Goal: Information Seeking & Learning: Learn about a topic

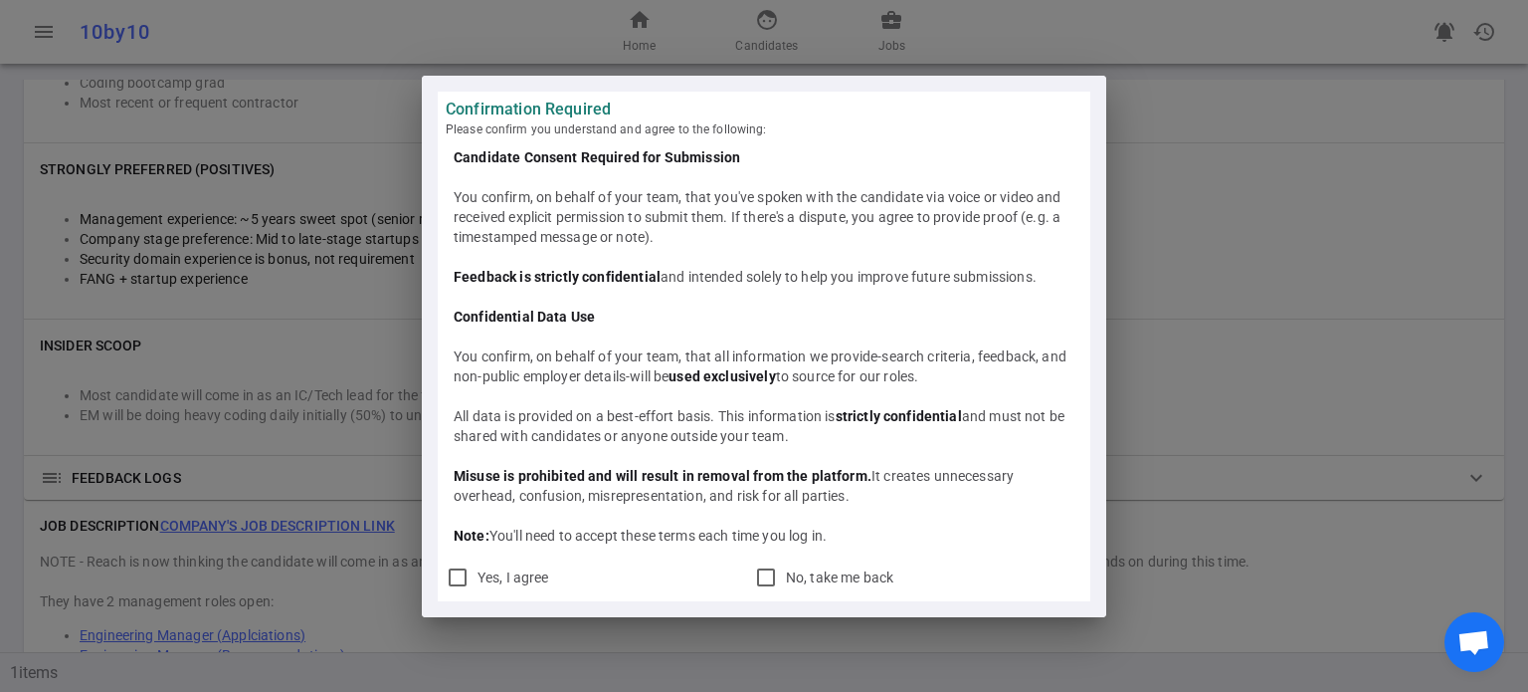
scroll to position [1039, 0]
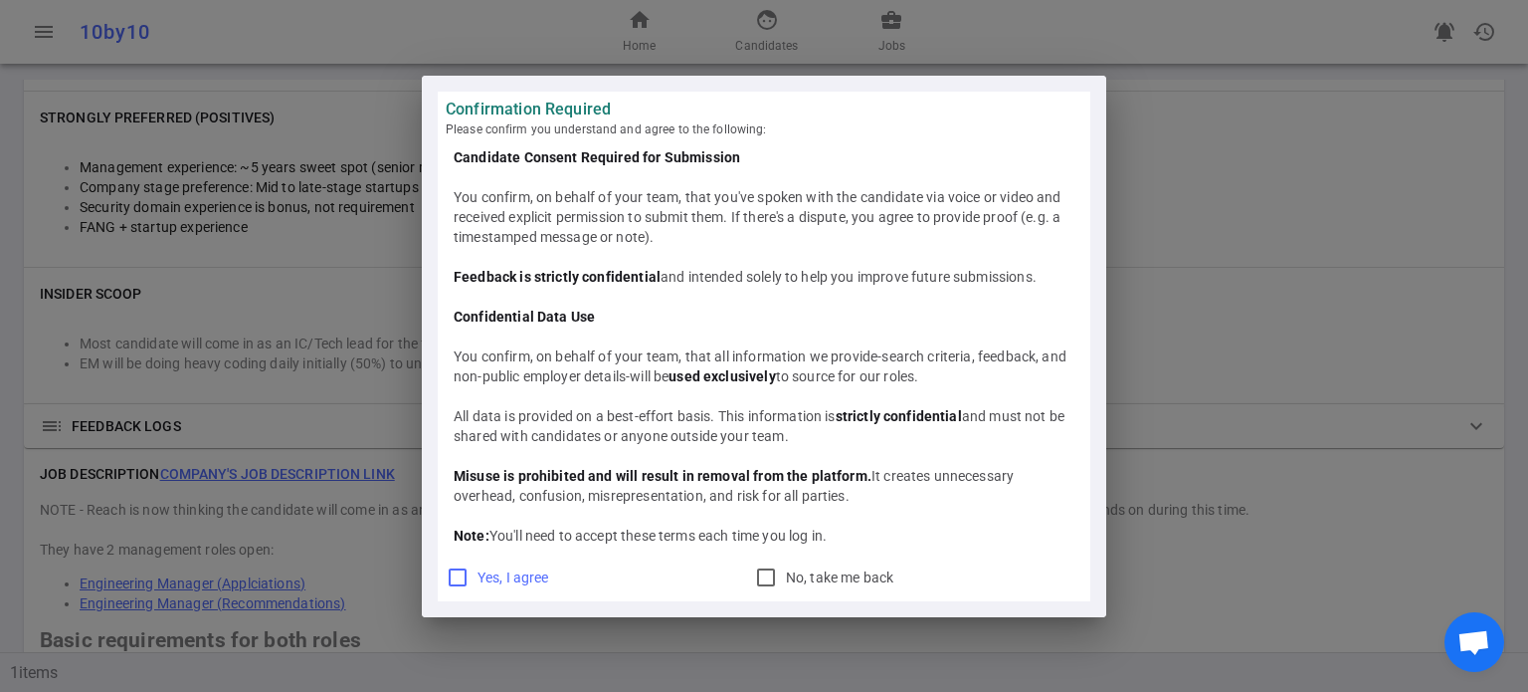
click at [453, 586] on input "Yes, I agree" at bounding box center [458, 577] width 24 height 24
checkbox input "true"
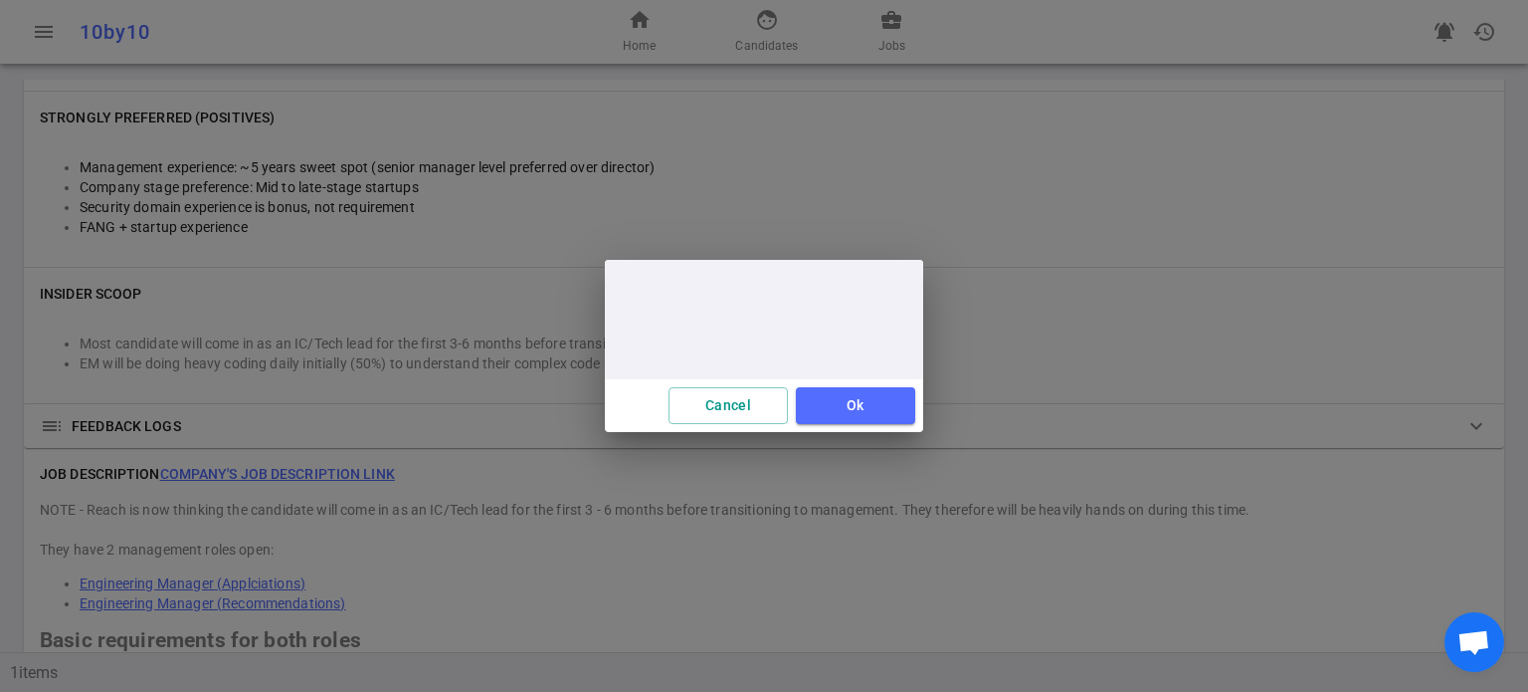
click at [456, 582] on div "Cancel Ok" at bounding box center [764, 346] width 1528 height 692
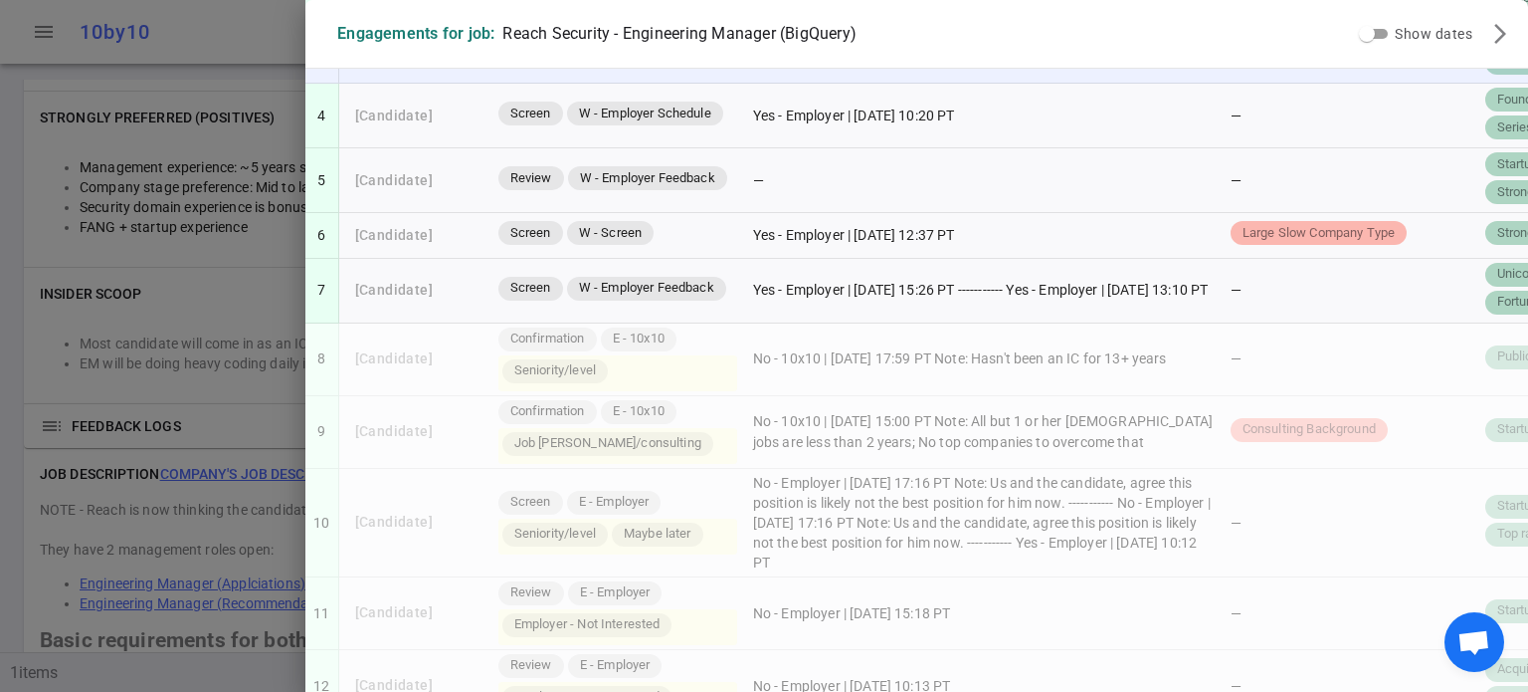
scroll to position [219, 0]
click at [1039, 294] on td "Yes - Employer | 2025/09/08, 15:26 PT ----------- Yes - Employer | 2025/09/03, …" at bounding box center [984, 291] width 478 height 65
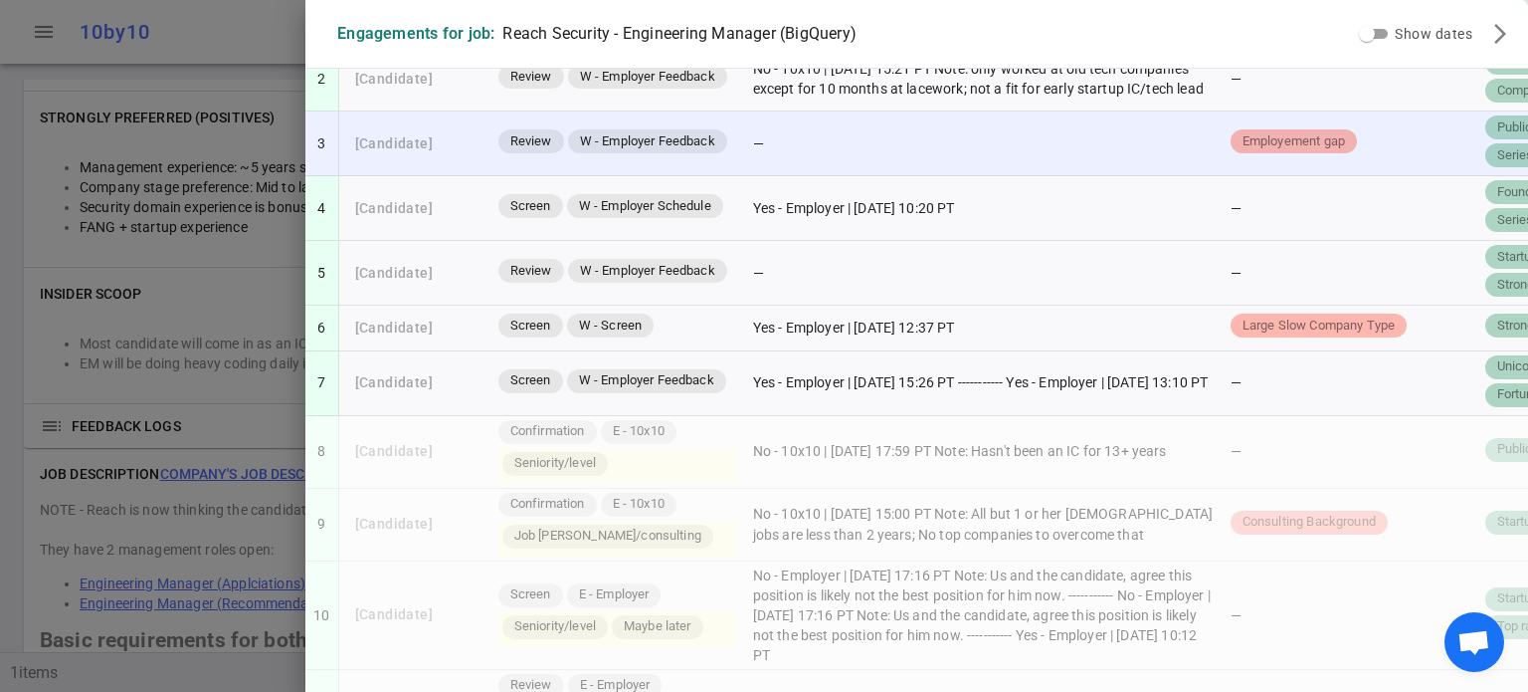
scroll to position [0, 0]
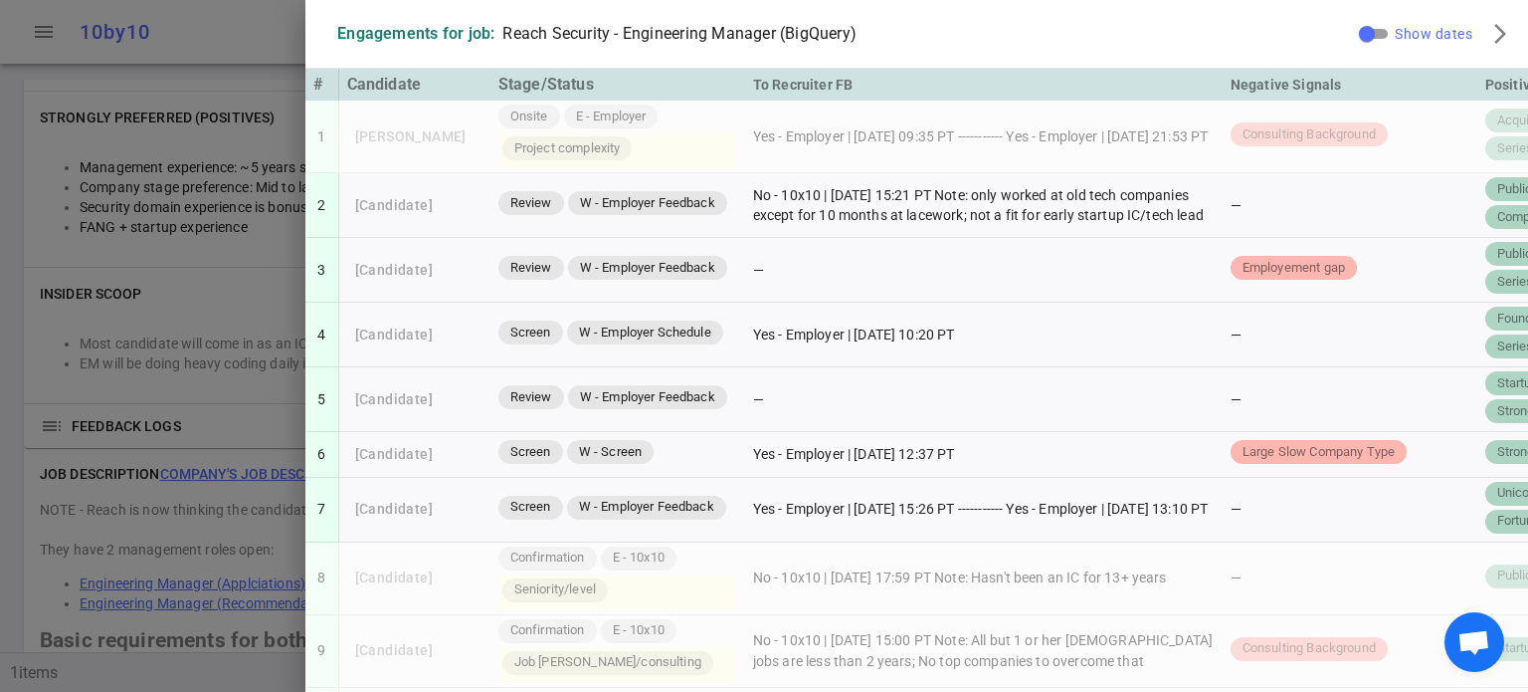
click at [1364, 34] on input "Show dates" at bounding box center [1367, 34] width 72 height 24
click at [1415, 31] on span "Show dates" at bounding box center [1434, 34] width 78 height 16
click at [1403, 31] on input "Show dates" at bounding box center [1367, 34] width 72 height 24
click at [1365, 27] on input "Show dates" at bounding box center [1367, 34] width 72 height 24
click at [1351, 31] on input "Show dates" at bounding box center [1367, 34] width 72 height 24
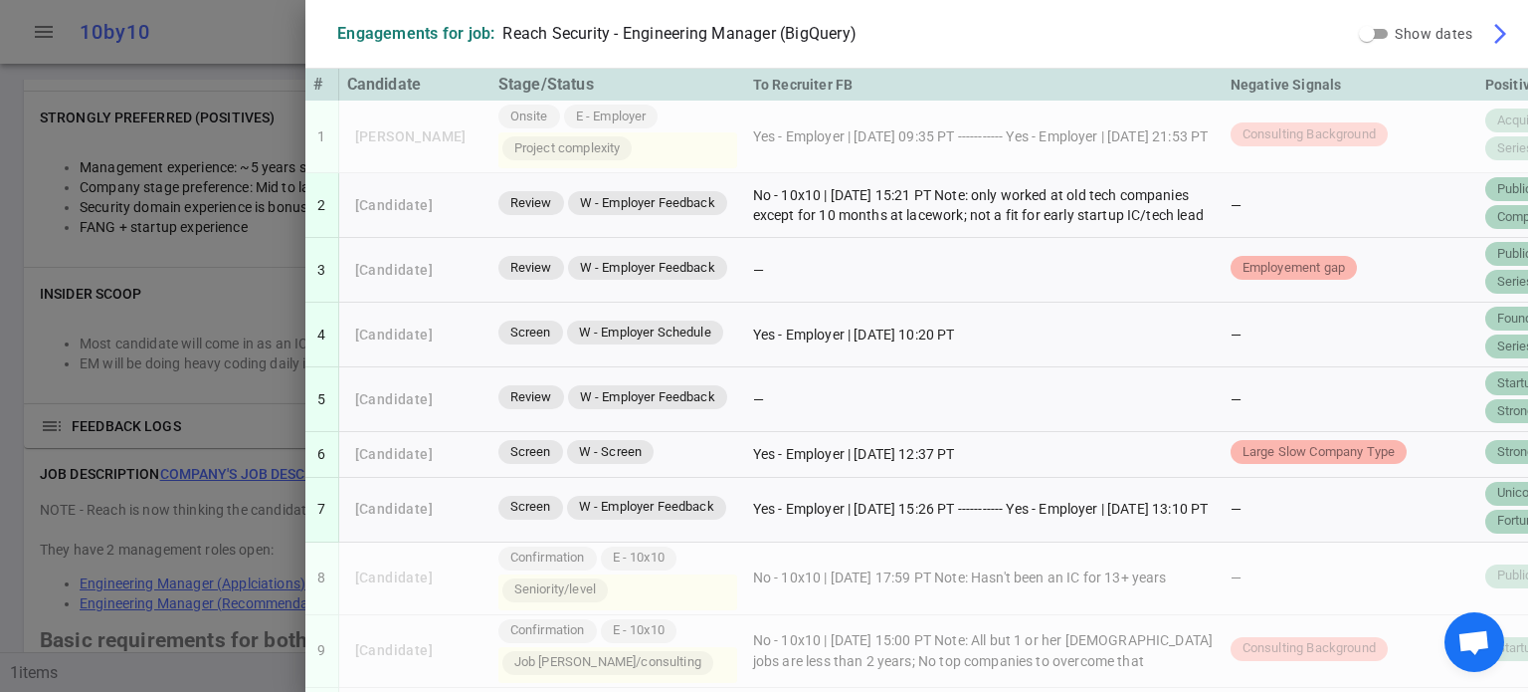
click at [1489, 26] on span "arrow_forward_ios" at bounding box center [1501, 34] width 24 height 24
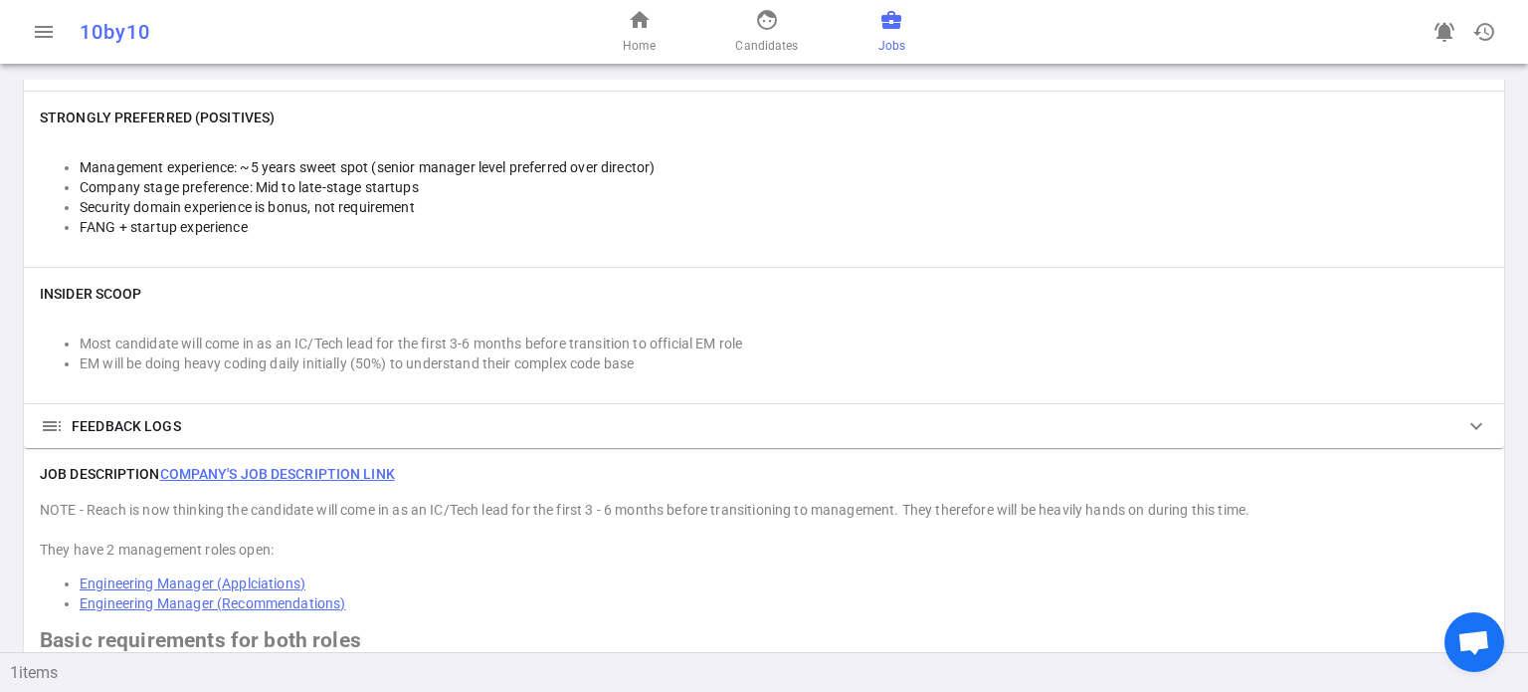
click at [894, 33] on link "business_center Jobs" at bounding box center [892, 32] width 27 height 48
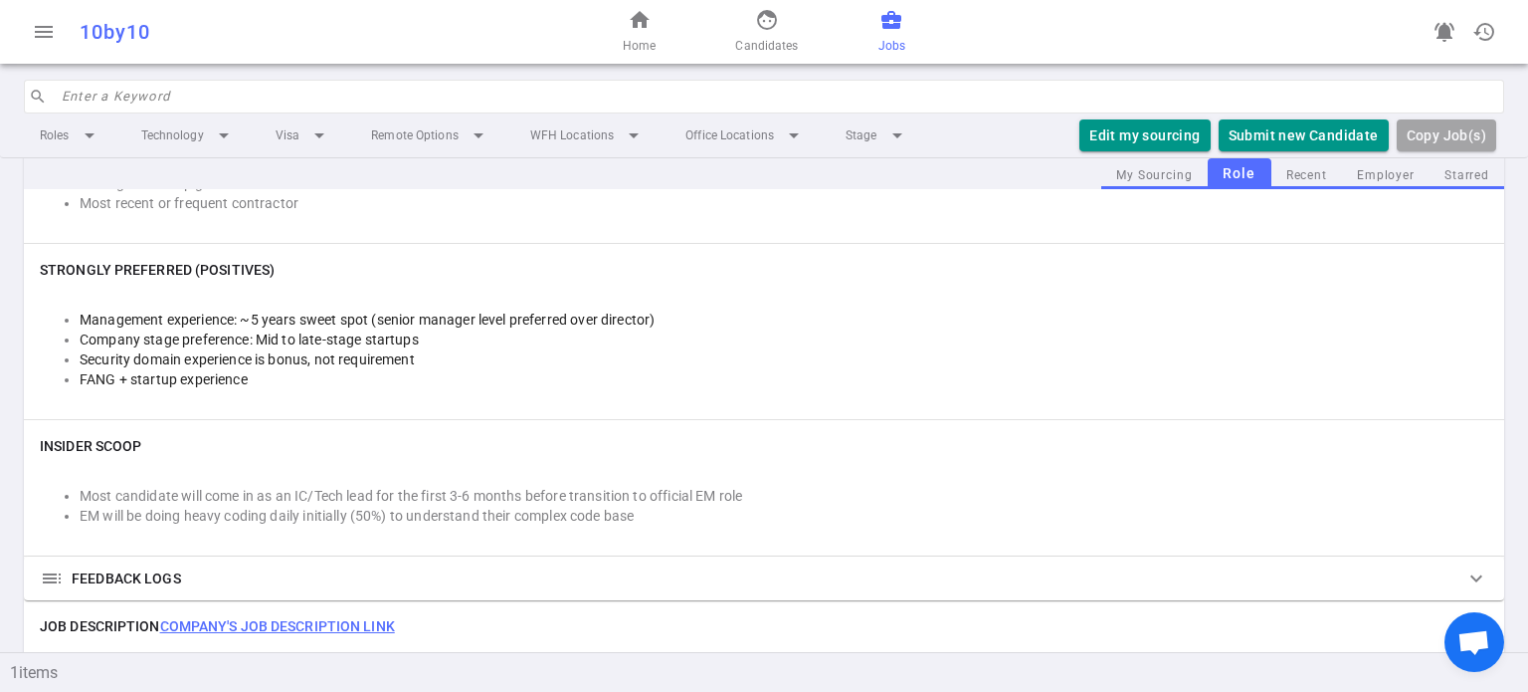
scroll to position [1003, 0]
